Goal: Task Accomplishment & Management: Complete application form

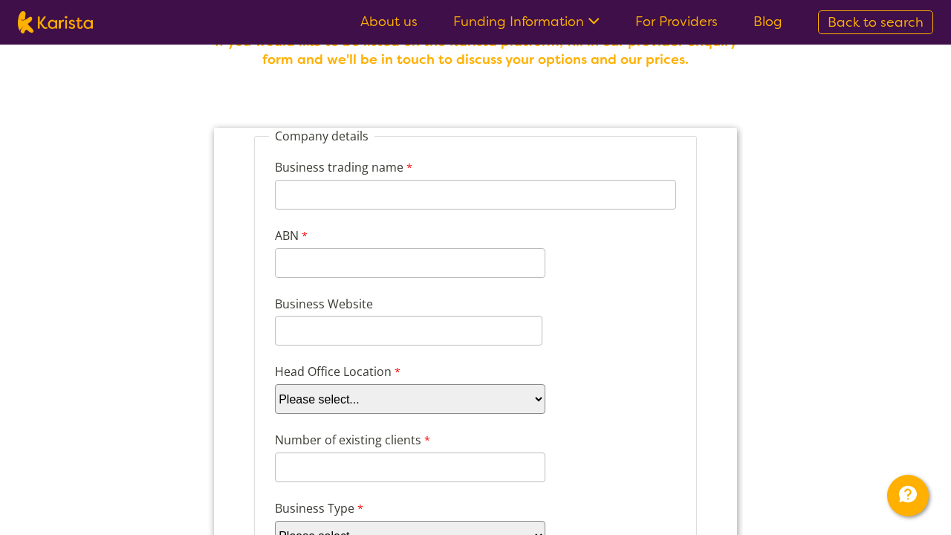
scroll to position [93, 0]
click at [456, 253] on input "ABN" at bounding box center [410, 262] width 270 height 30
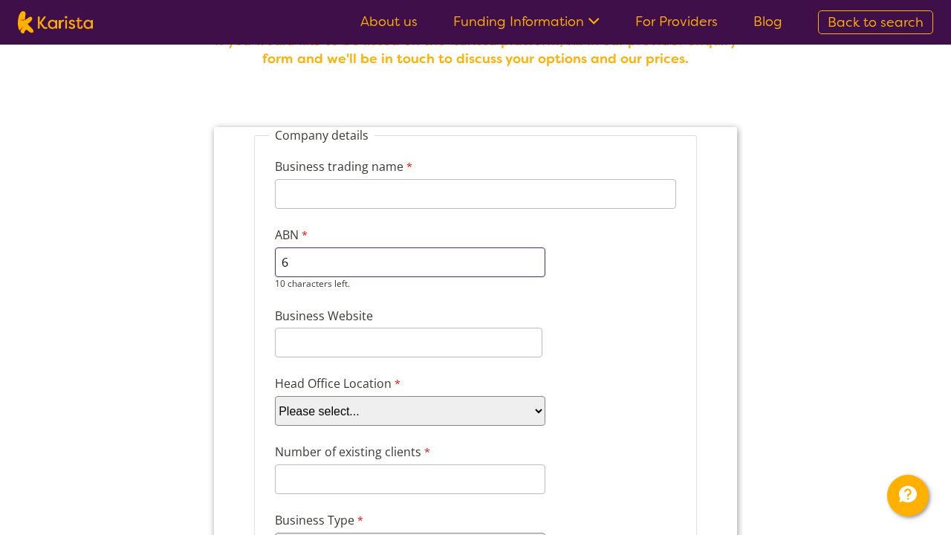
type input "60666350170"
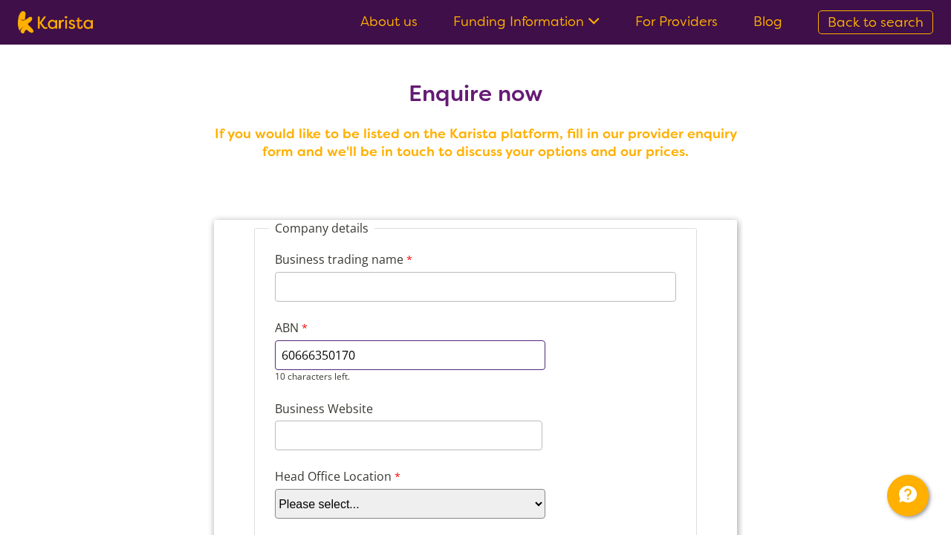
scroll to position [0, 0]
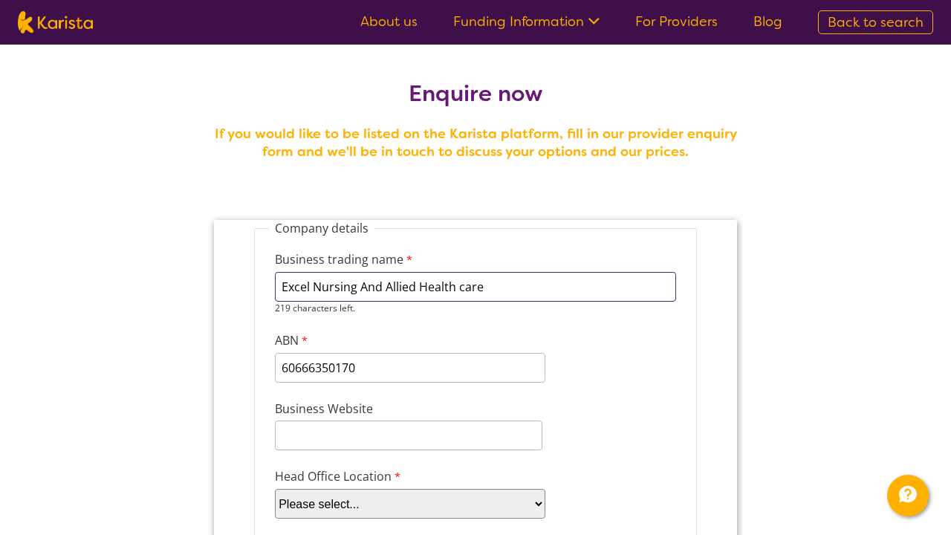
click at [464, 285] on input "Excel Nursing And Allied Health care" at bounding box center [475, 287] width 401 height 30
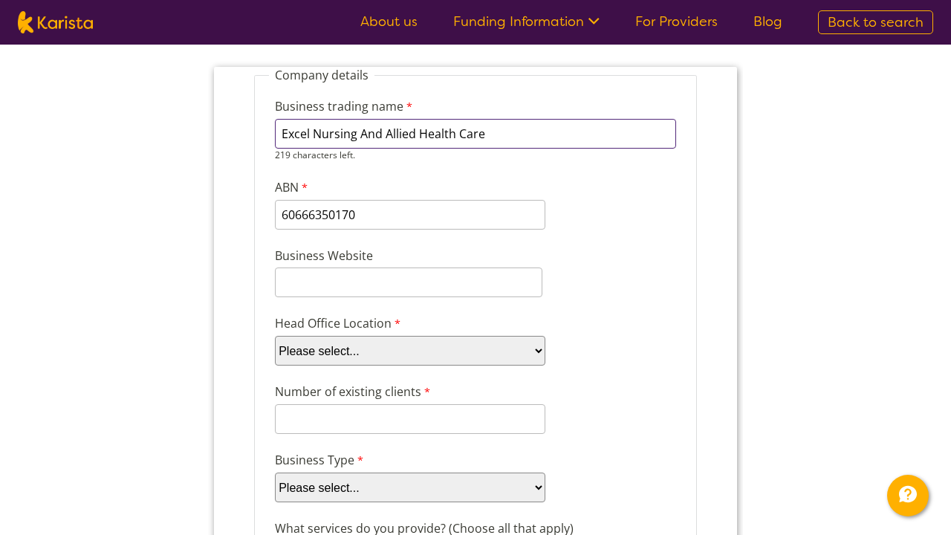
scroll to position [153, 0]
type input "Excel Nursing And Allied Health Care"
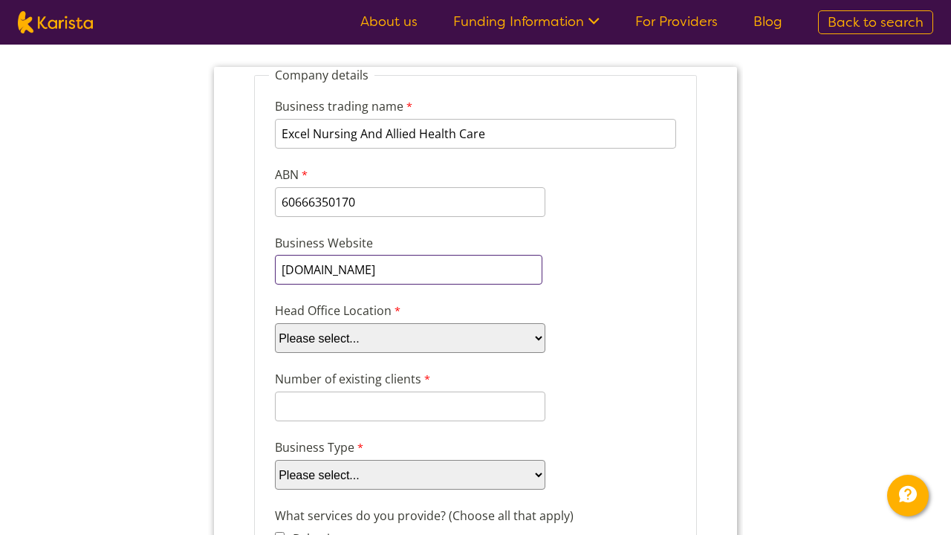
type input "[DOMAIN_NAME]"
click at [656, 301] on div "Head Office Location Please select... ACT NSW NT QLD SA TAS VIC WA" at bounding box center [475, 327] width 413 height 57
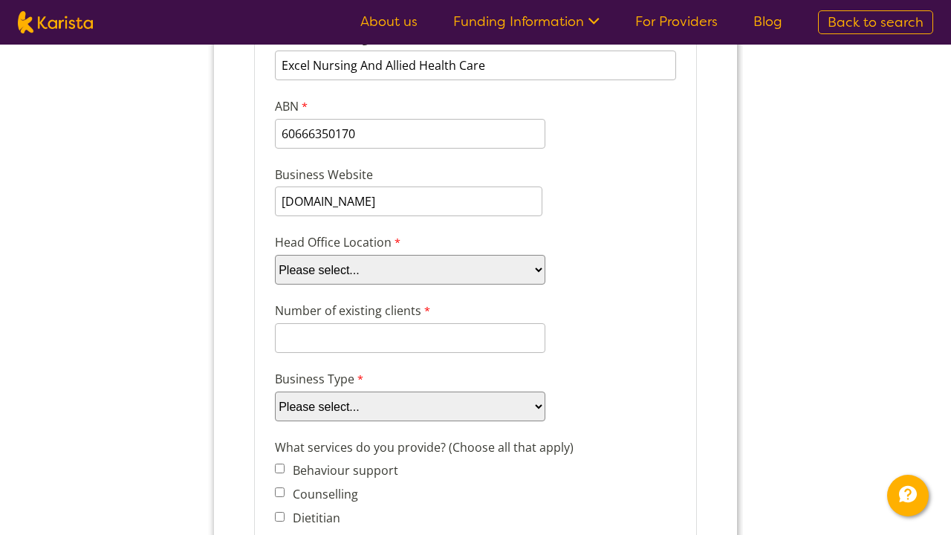
scroll to position [227, 0]
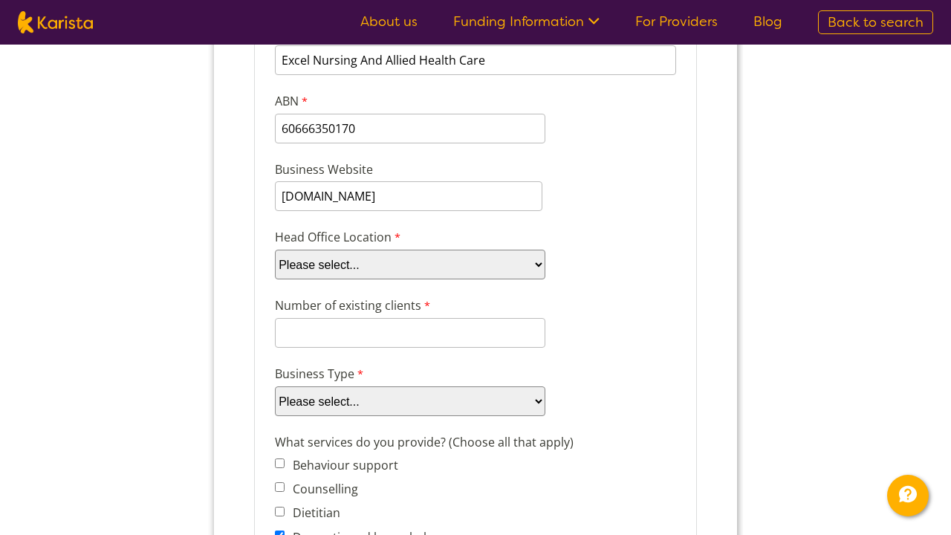
select select "tfa_100"
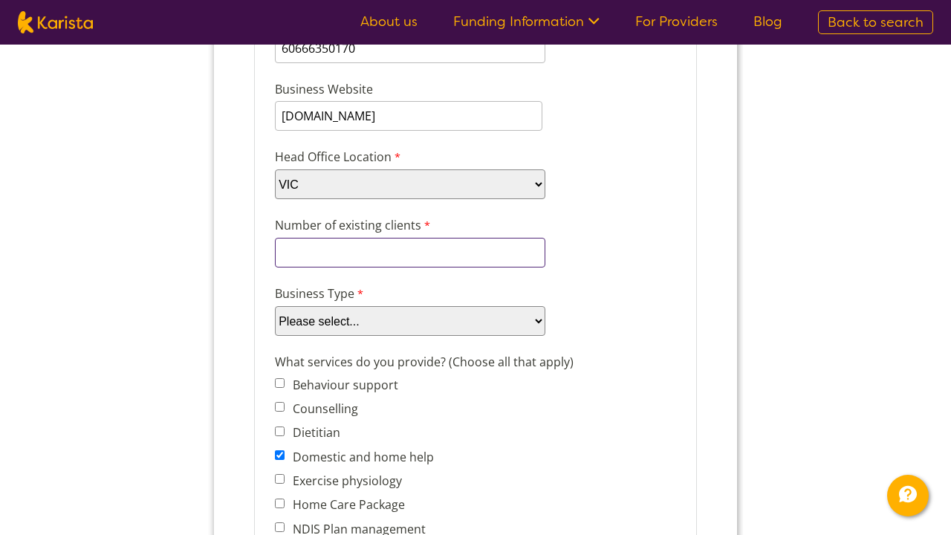
click at [490, 248] on input "Number of existing clients" at bounding box center [410, 253] width 270 height 30
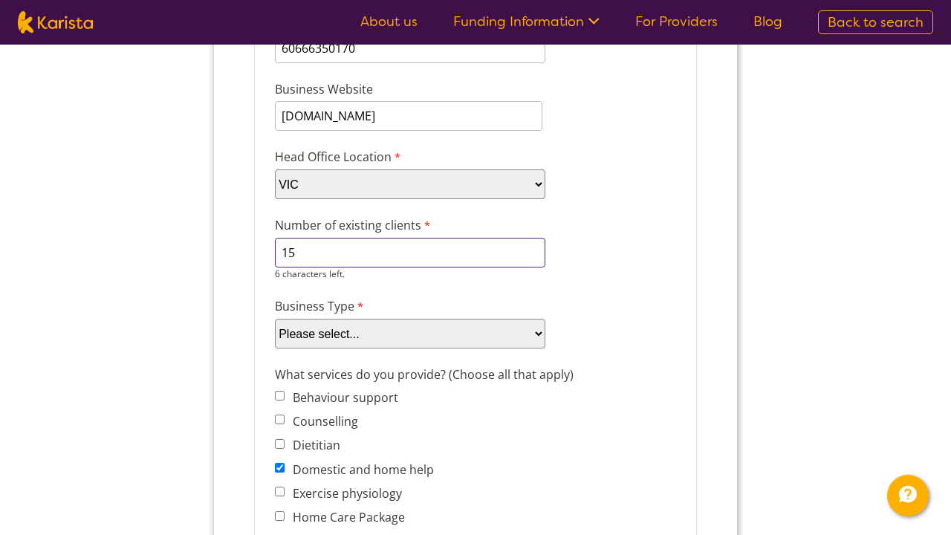
type input "1"
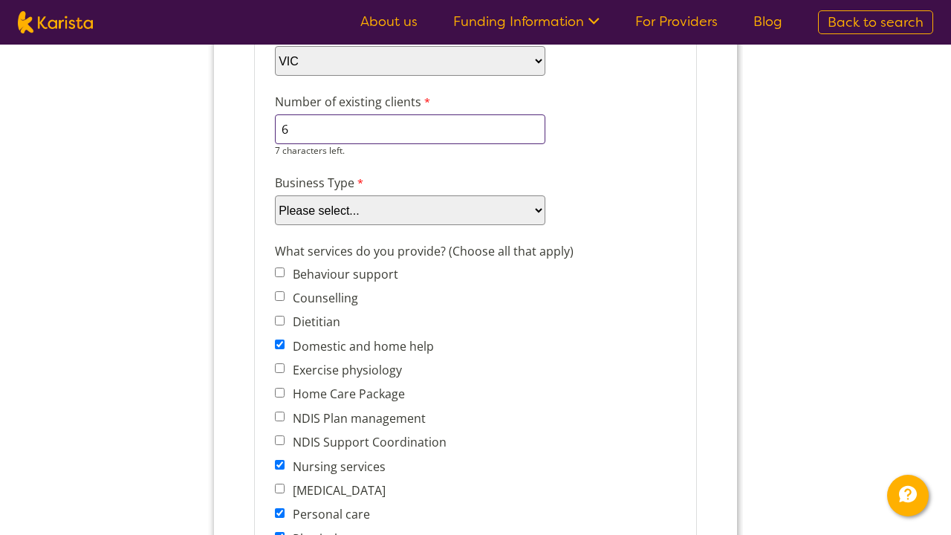
scroll to position [471, 0]
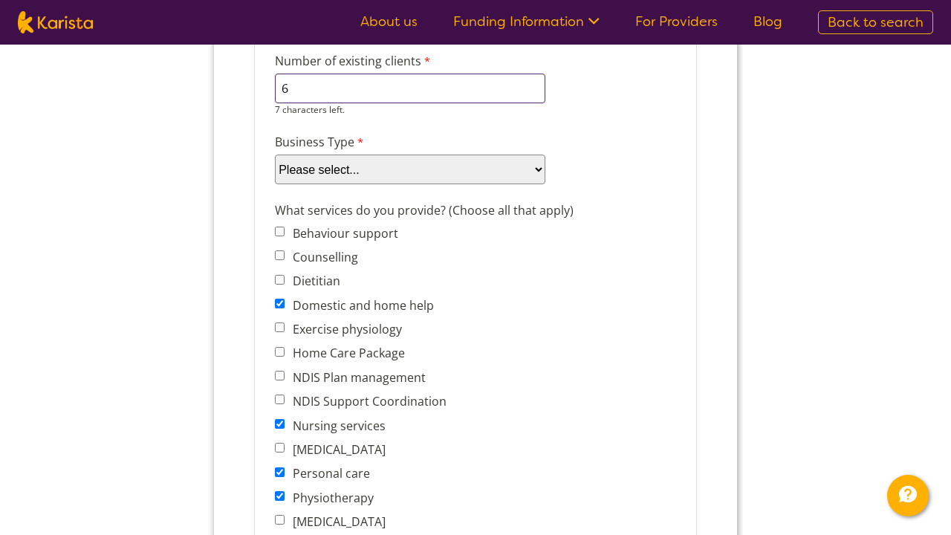
type input "6"
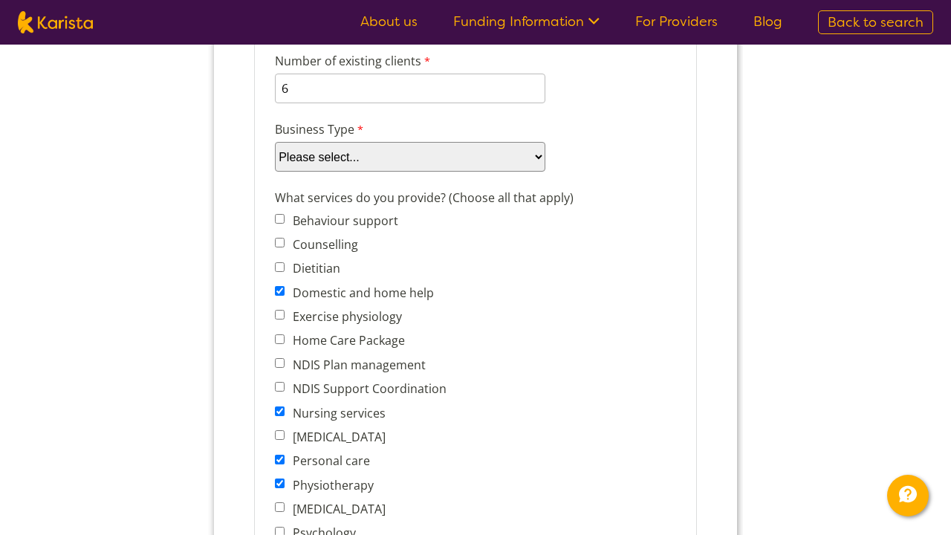
select select "tfa_87"
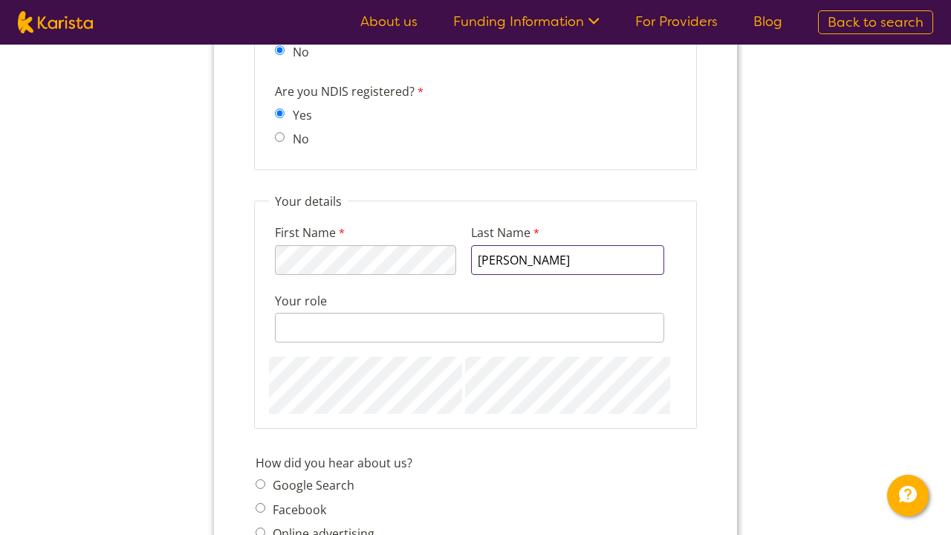
scroll to position [1500, 0]
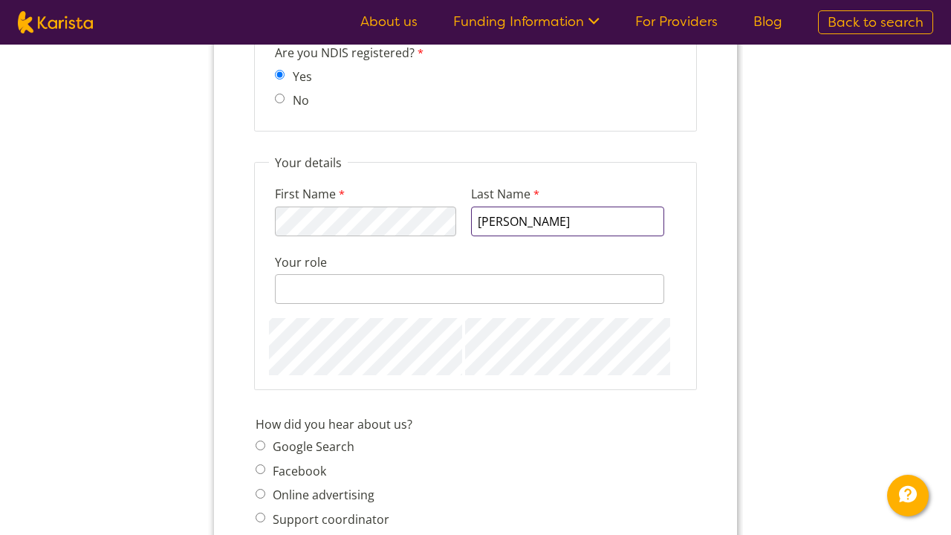
type input "KURIAN"
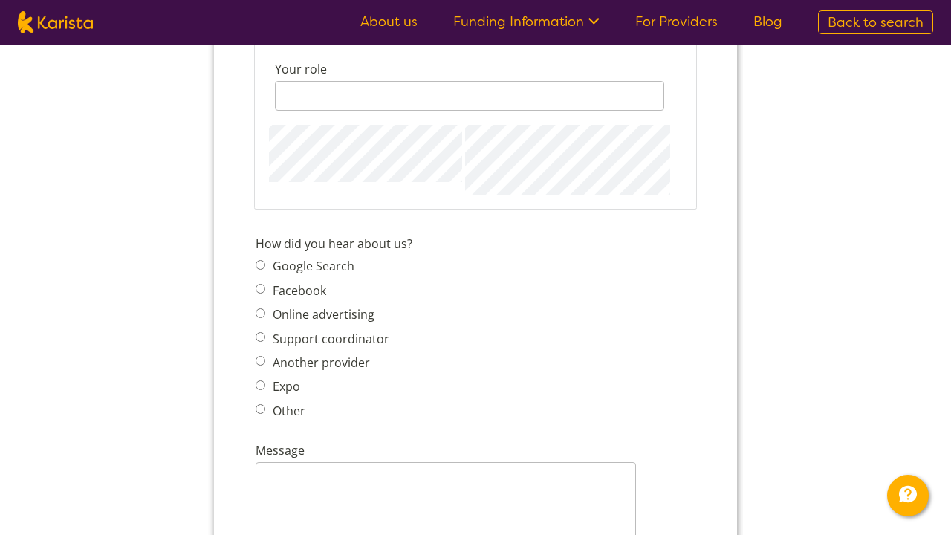
scroll to position [1696, 0]
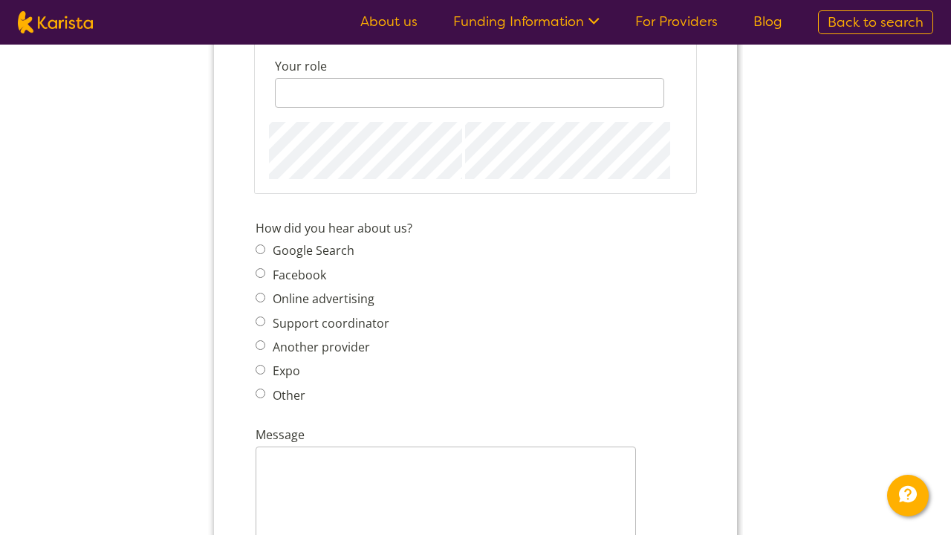
click at [262, 336] on span "Google Search Facebook Online advertising Support coordinator Another provider …" at bounding box center [327, 323] width 143 height 166
click at [262, 322] on input "Support coordinator" at bounding box center [261, 321] width 10 height 10
radio input "true"
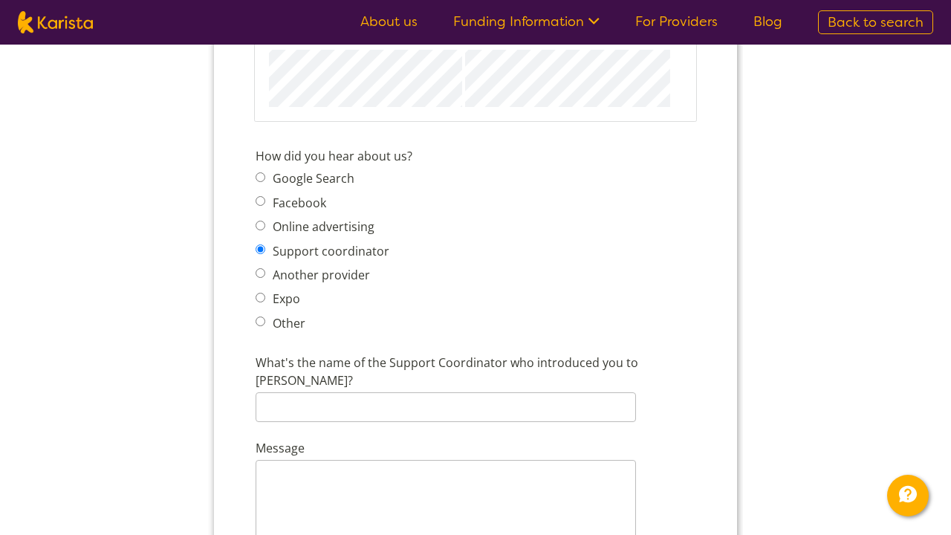
scroll to position [1775, 0]
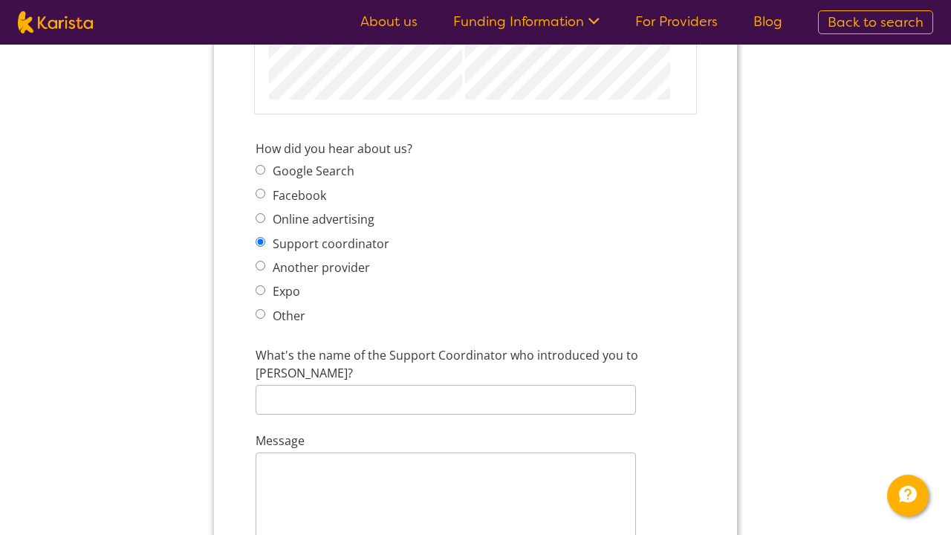
click at [265, 177] on span "Google Search" at bounding box center [327, 170] width 143 height 21
click at [261, 167] on input "Google Search" at bounding box center [261, 170] width 10 height 10
radio input "true"
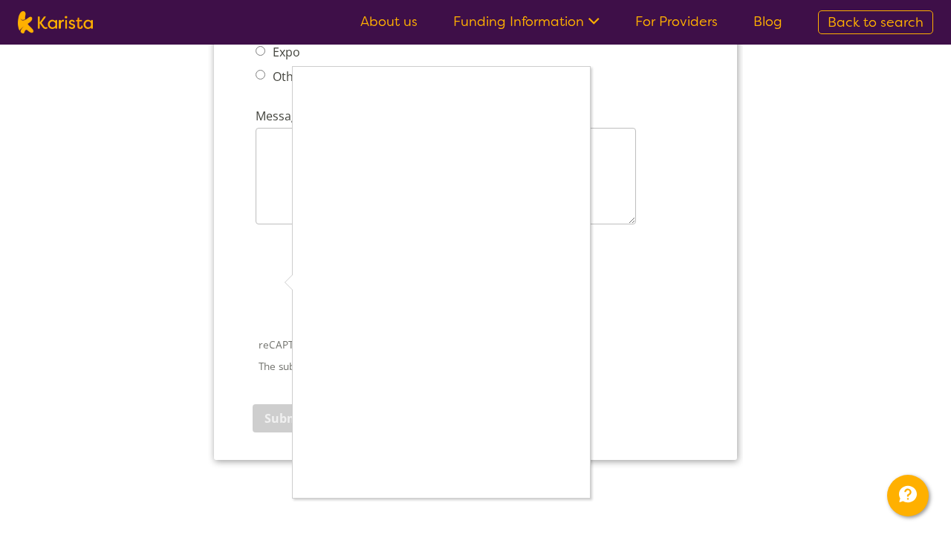
scroll to position [2015, 0]
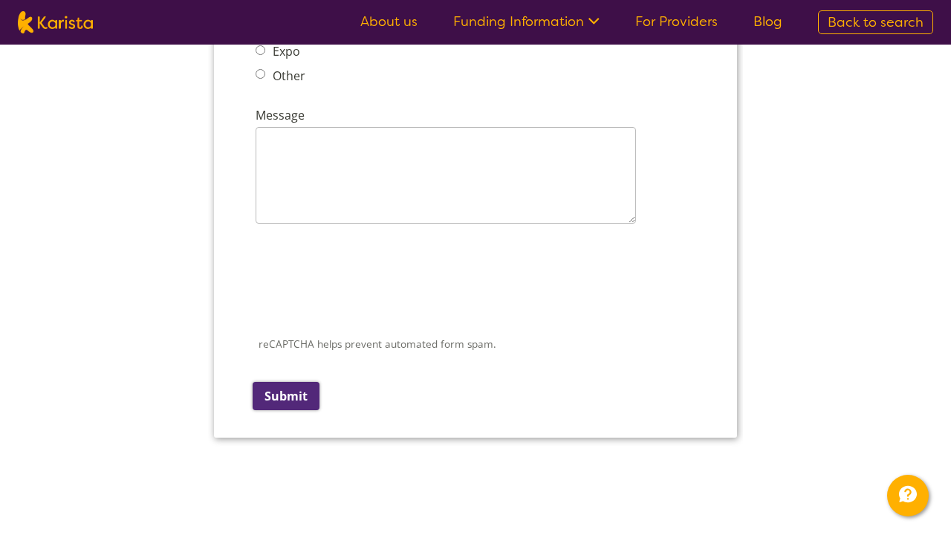
click at [299, 382] on input "Submit" at bounding box center [286, 396] width 67 height 28
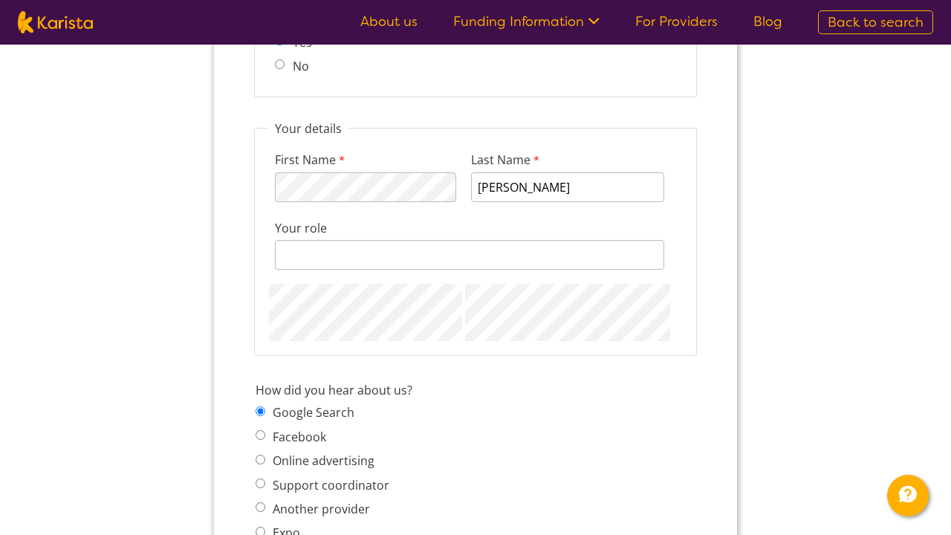
scroll to position [1533, 0]
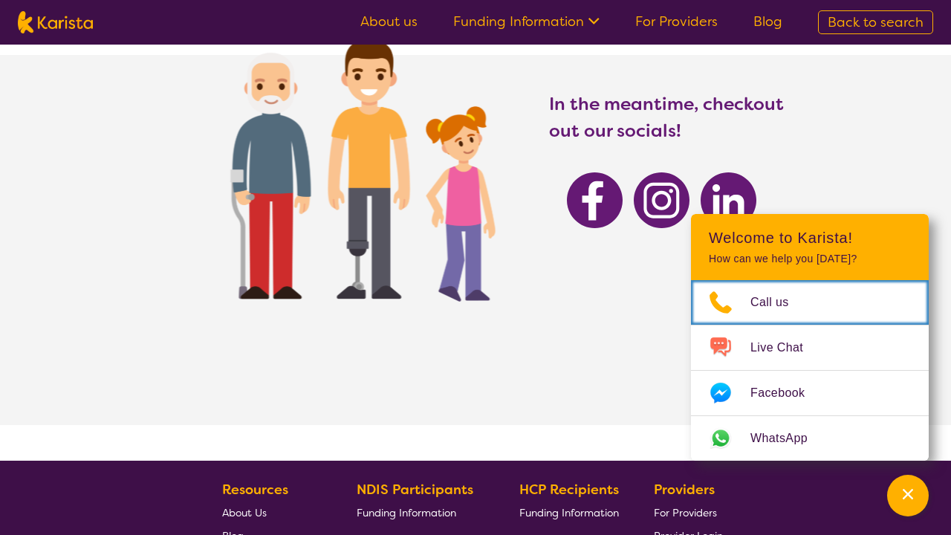
scroll to position [166, 0]
